Goal: Task Accomplishment & Management: Use online tool/utility

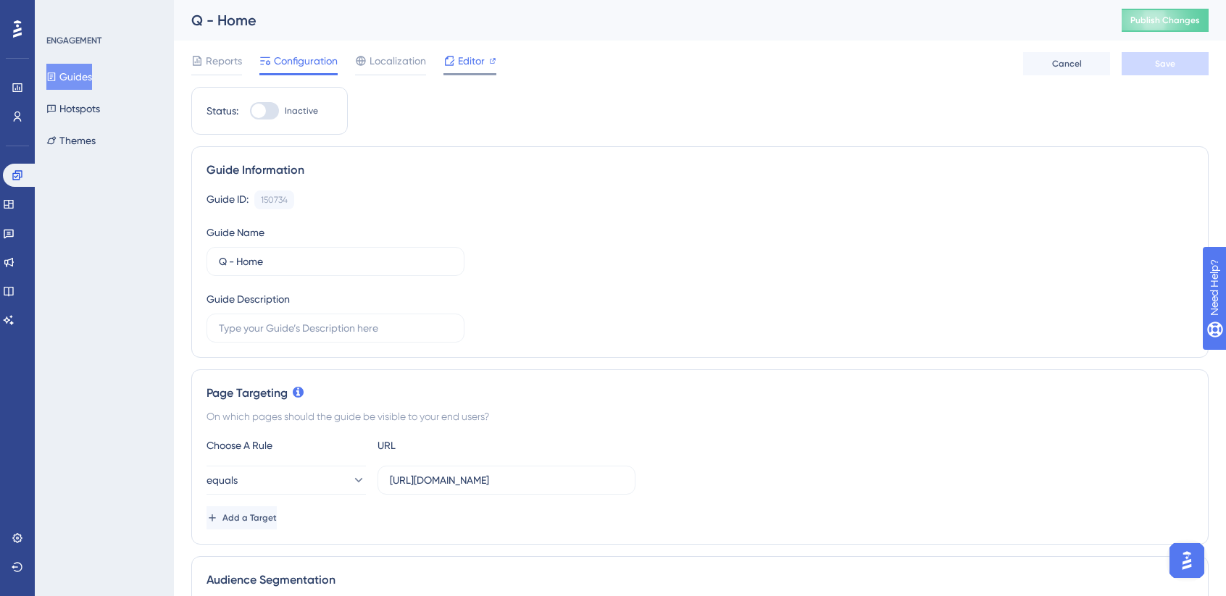
click at [467, 56] on span "Editor" at bounding box center [471, 60] width 27 height 17
click at [469, 73] on div at bounding box center [469, 74] width 53 height 2
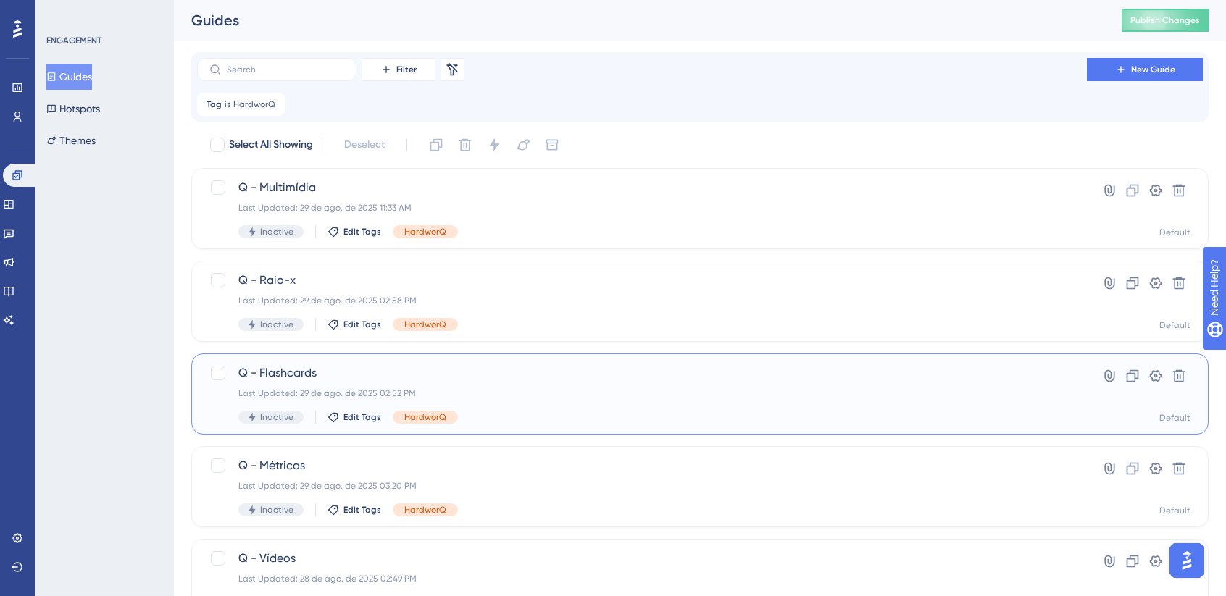
click at [481, 388] on div "Last Updated: 29 de ago. de 2025 02:52 PM" at bounding box center [641, 394] width 807 height 12
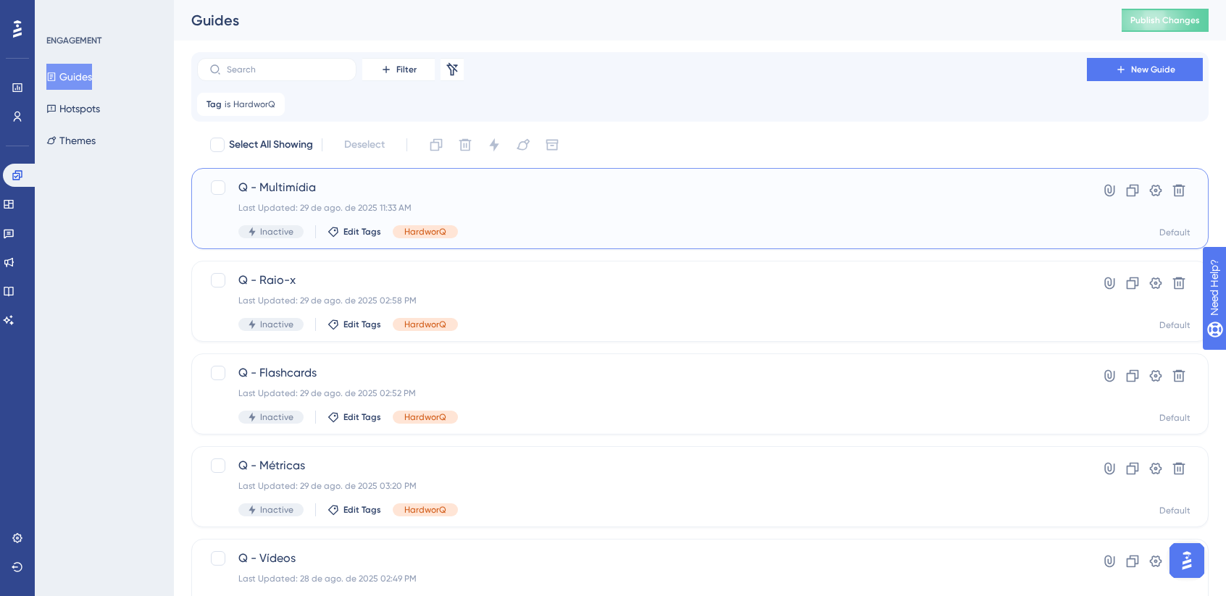
click at [535, 204] on div "Last Updated: 29 de ago. de 2025 11:33 AM" at bounding box center [641, 208] width 807 height 12
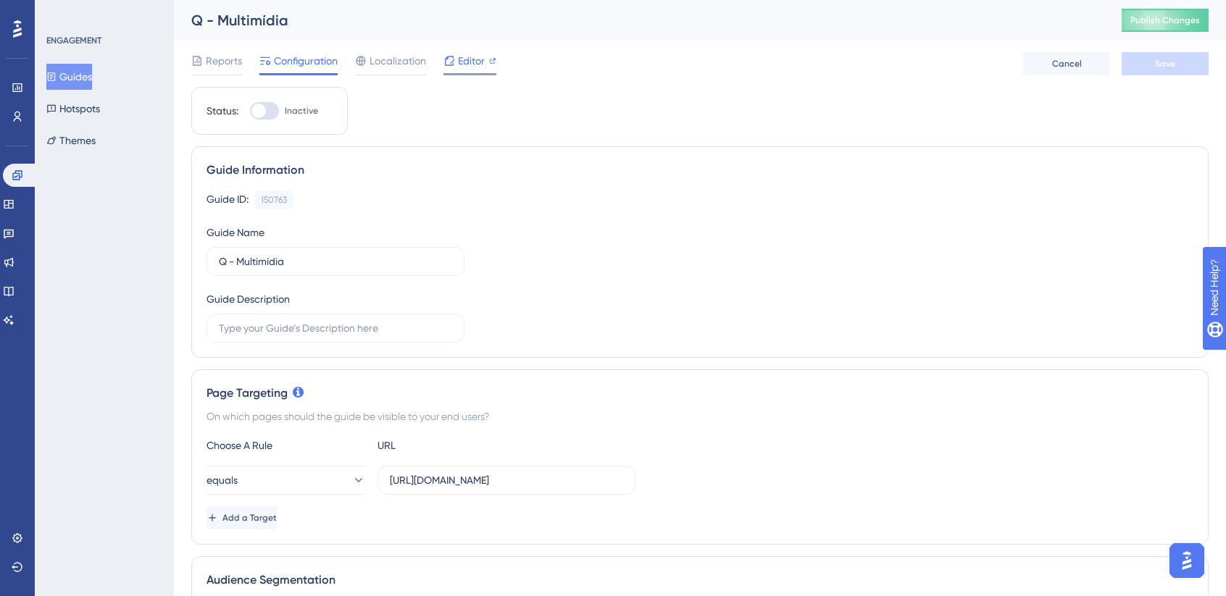
click at [467, 70] on div "Editor" at bounding box center [469, 63] width 53 height 23
click at [92, 85] on button "Guides" at bounding box center [69, 77] width 46 height 26
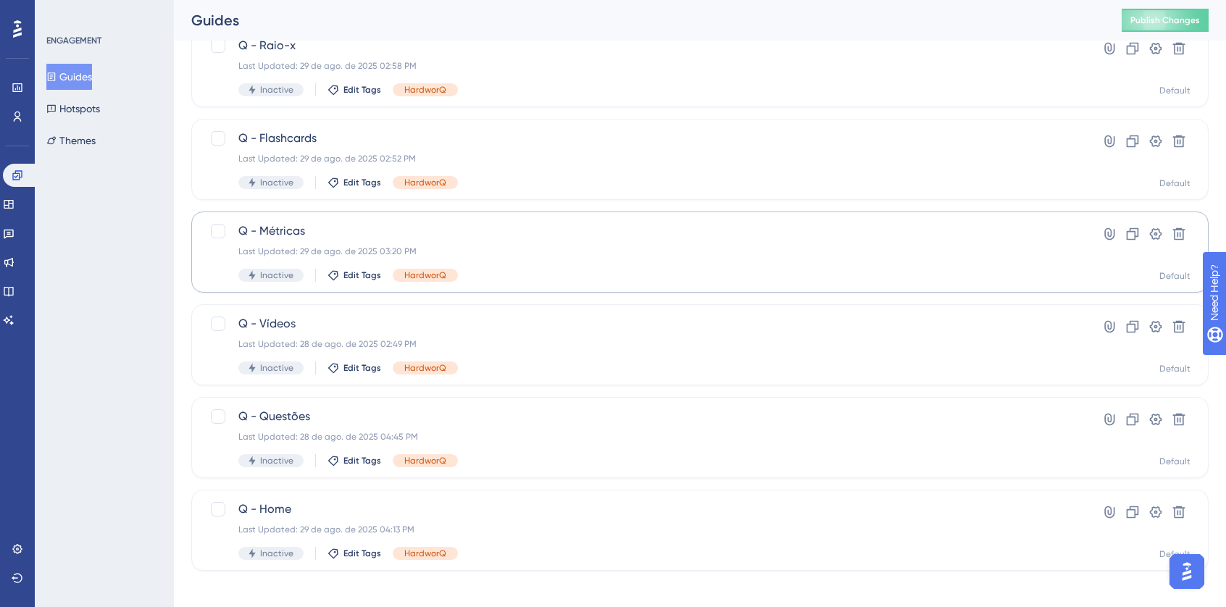
scroll to position [245, 0]
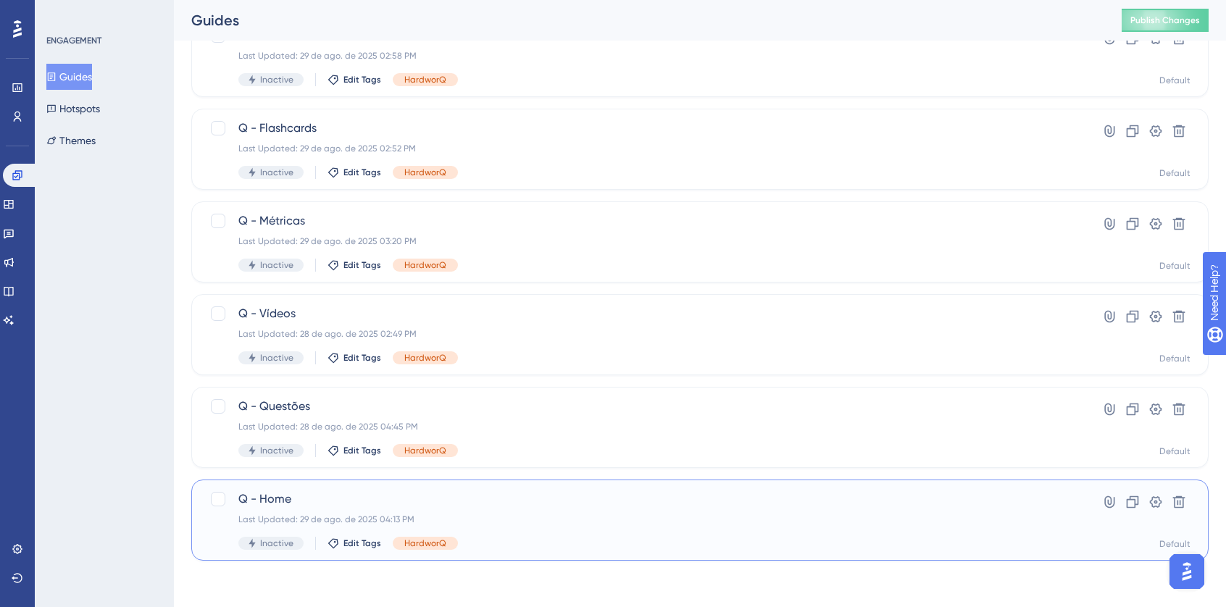
click at [461, 511] on div "Q - Home Last Updated: 29 de ago. de 2025 04:13 PM Inactive Edit Tags HardworQ" at bounding box center [641, 519] width 807 height 59
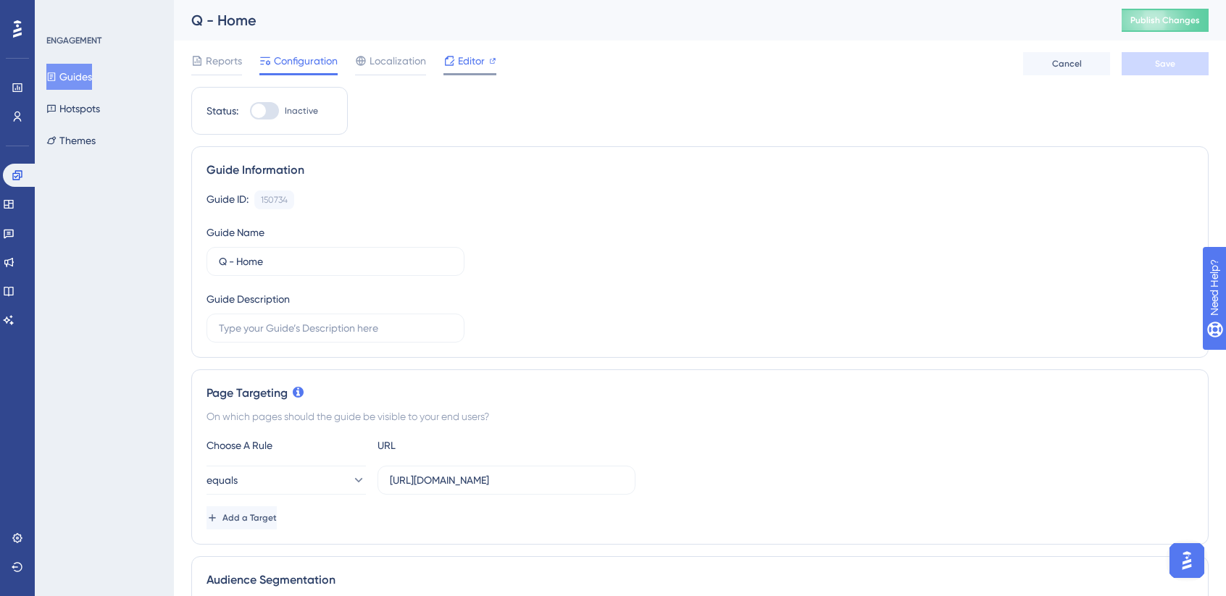
click at [462, 69] on span "Editor" at bounding box center [471, 60] width 27 height 17
